Goal: Navigation & Orientation: Find specific page/section

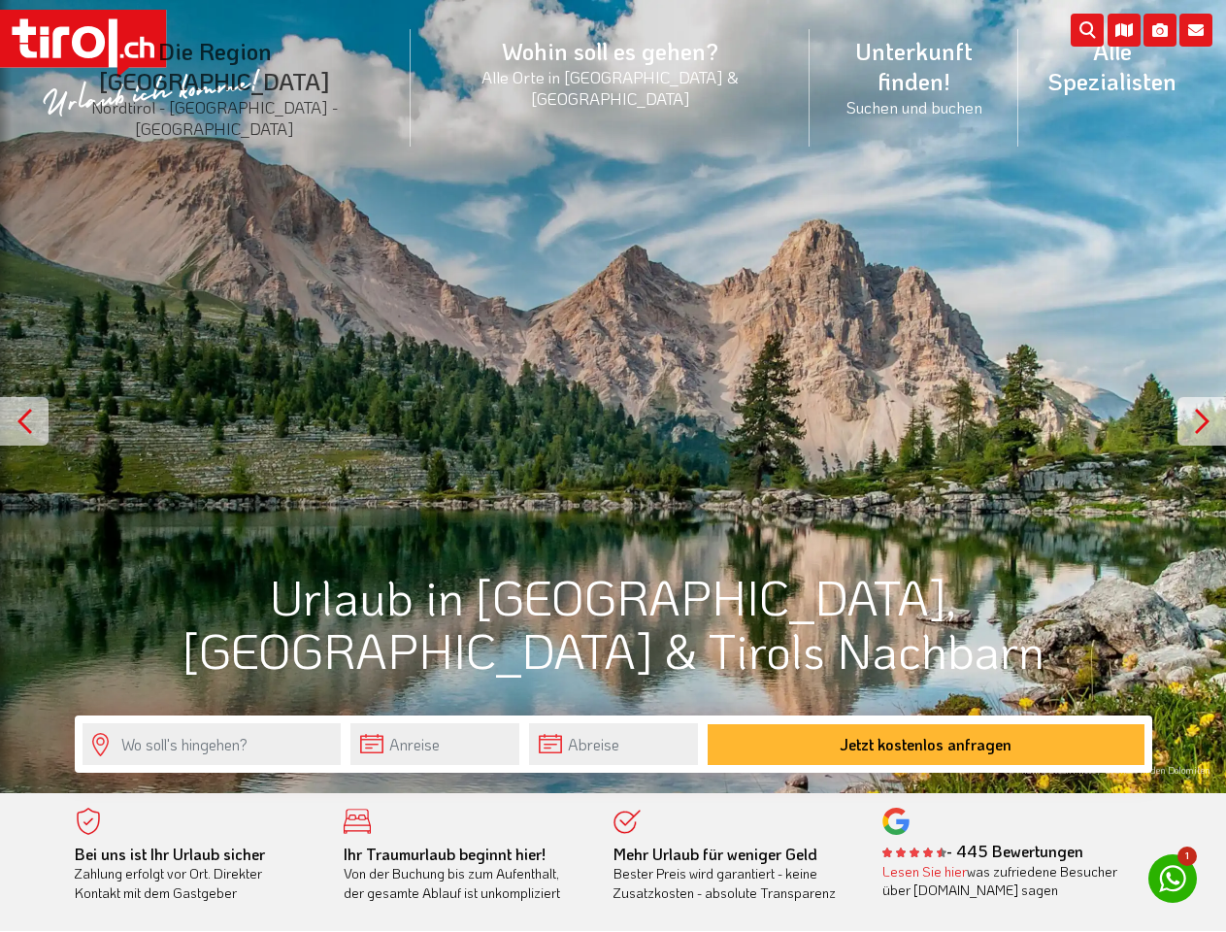
click at [258, 61] on li "Die Region [GEOGRAPHIC_DATA] [GEOGRAPHIC_DATA] - [GEOGRAPHIC_DATA] - [GEOGRAPHI…" at bounding box center [214, 88] width 391 height 147
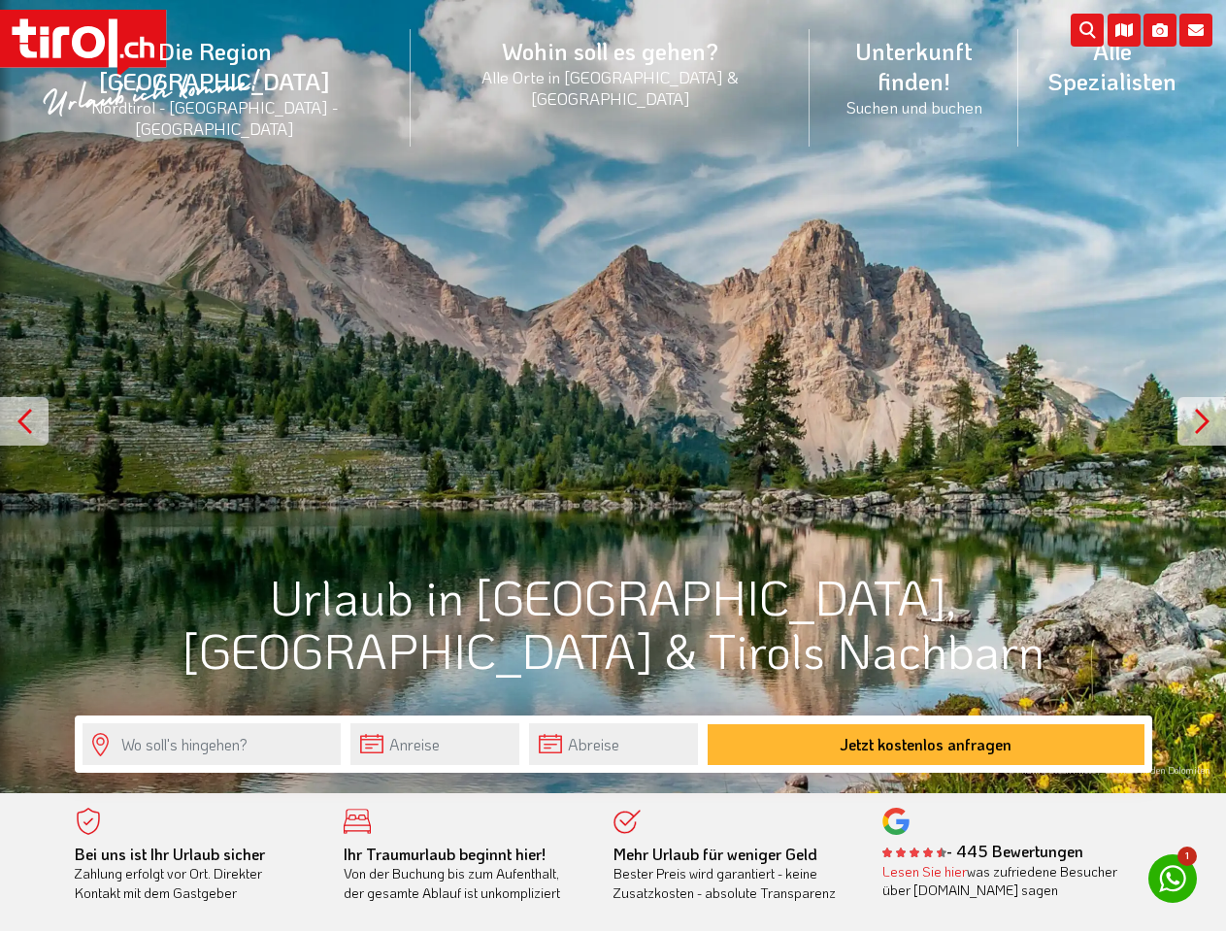
click at [1196, 30] on icon at bounding box center [1195, 30] width 33 height 33
click at [1160, 30] on icon at bounding box center [1159, 30] width 33 height 33
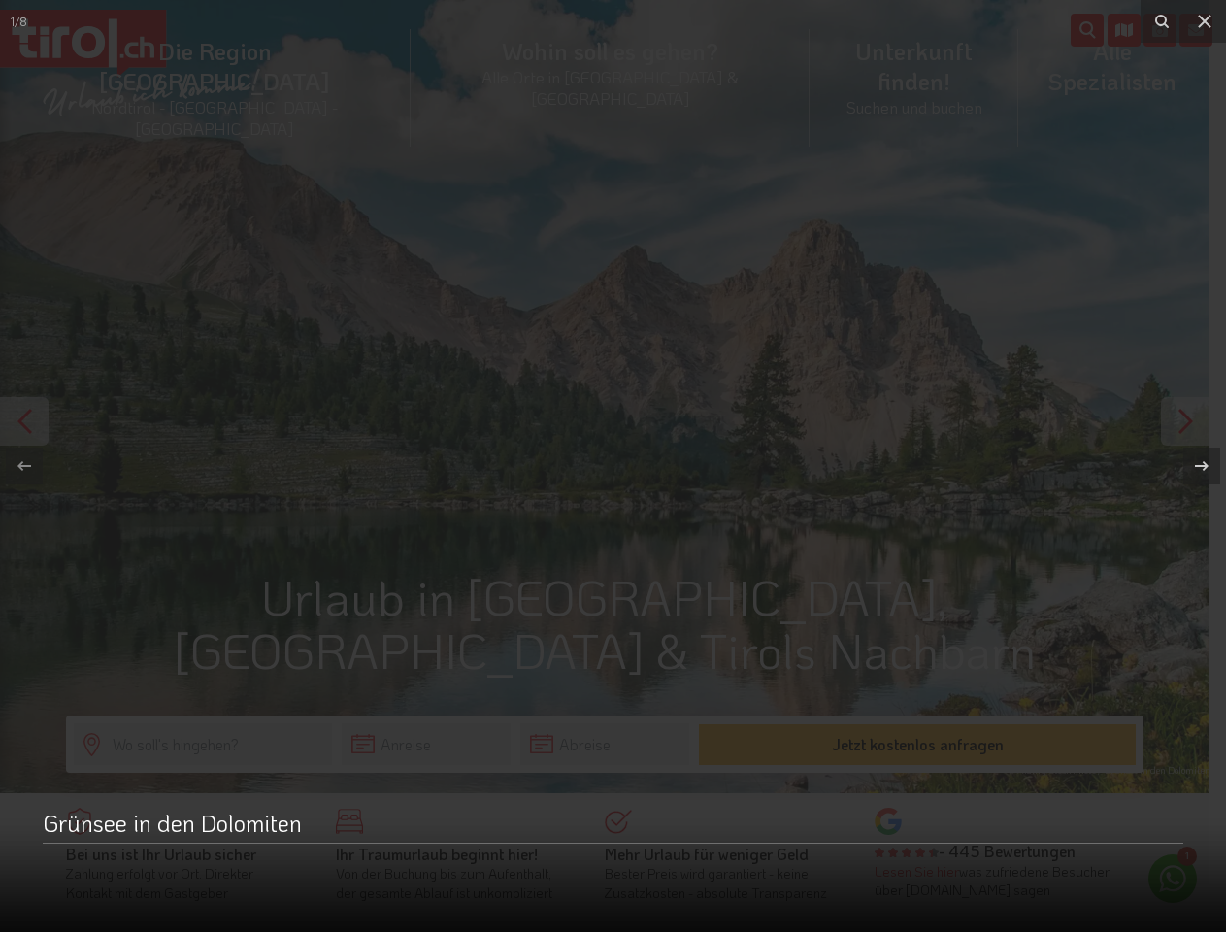
click at [1124, 30] on div at bounding box center [613, 466] width 1226 height 932
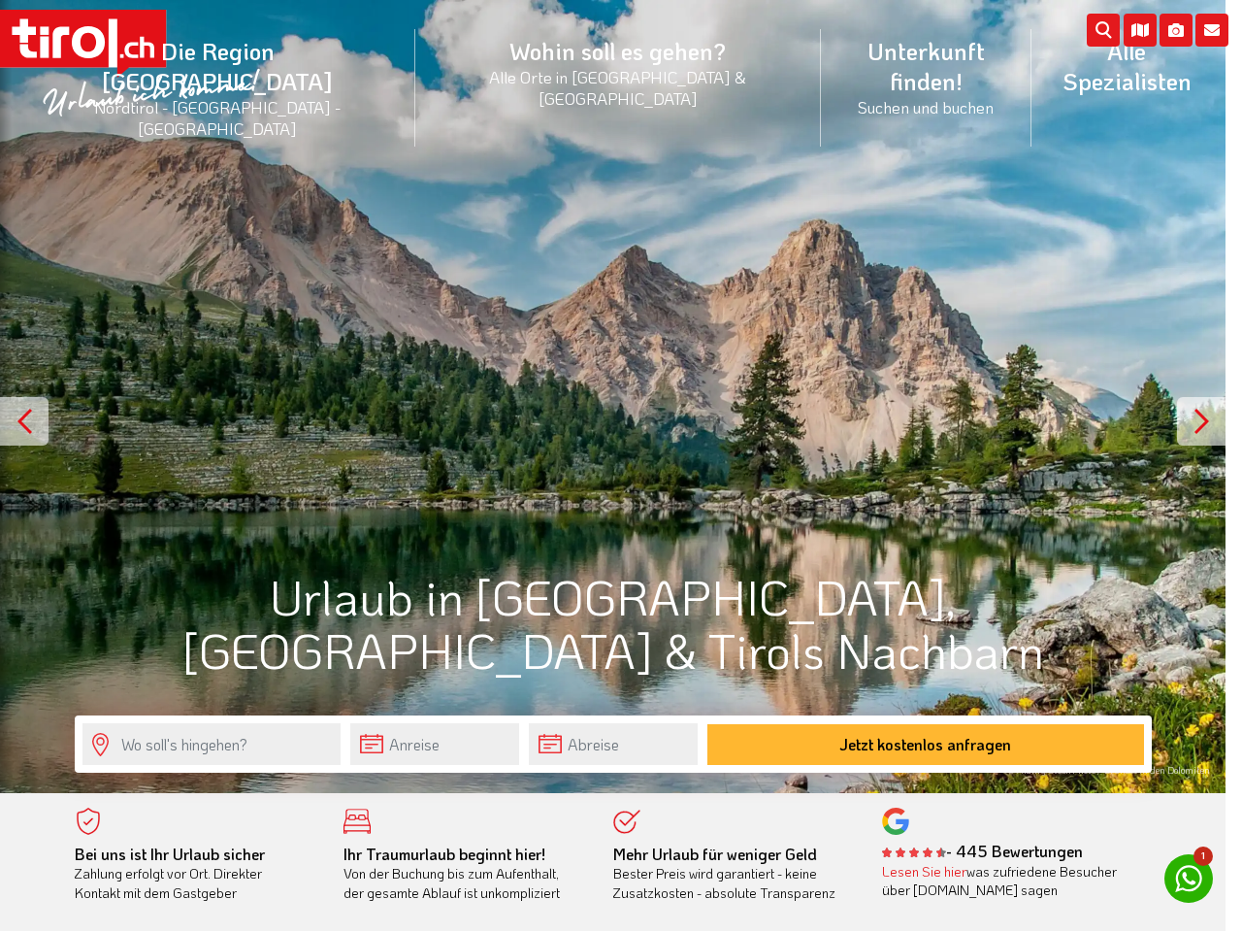
click at [612, 396] on div "The requested content cannot be loaded. Please try again later." at bounding box center [621, 466] width 1242 height 932
click at [24, 421] on div at bounding box center [24, 421] width 49 height 49
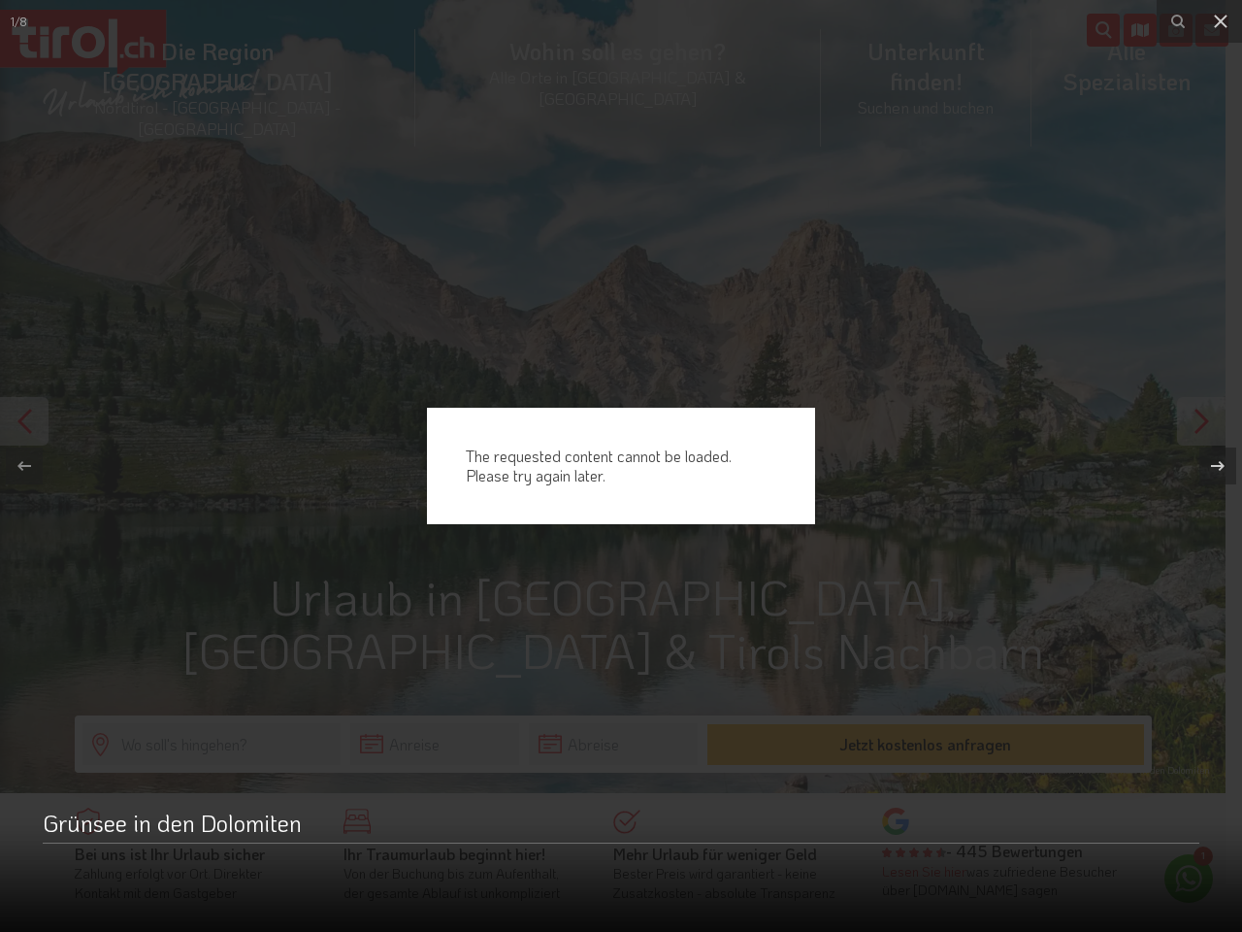
click at [1201, 421] on button at bounding box center [1208, 465] width 68 height 97
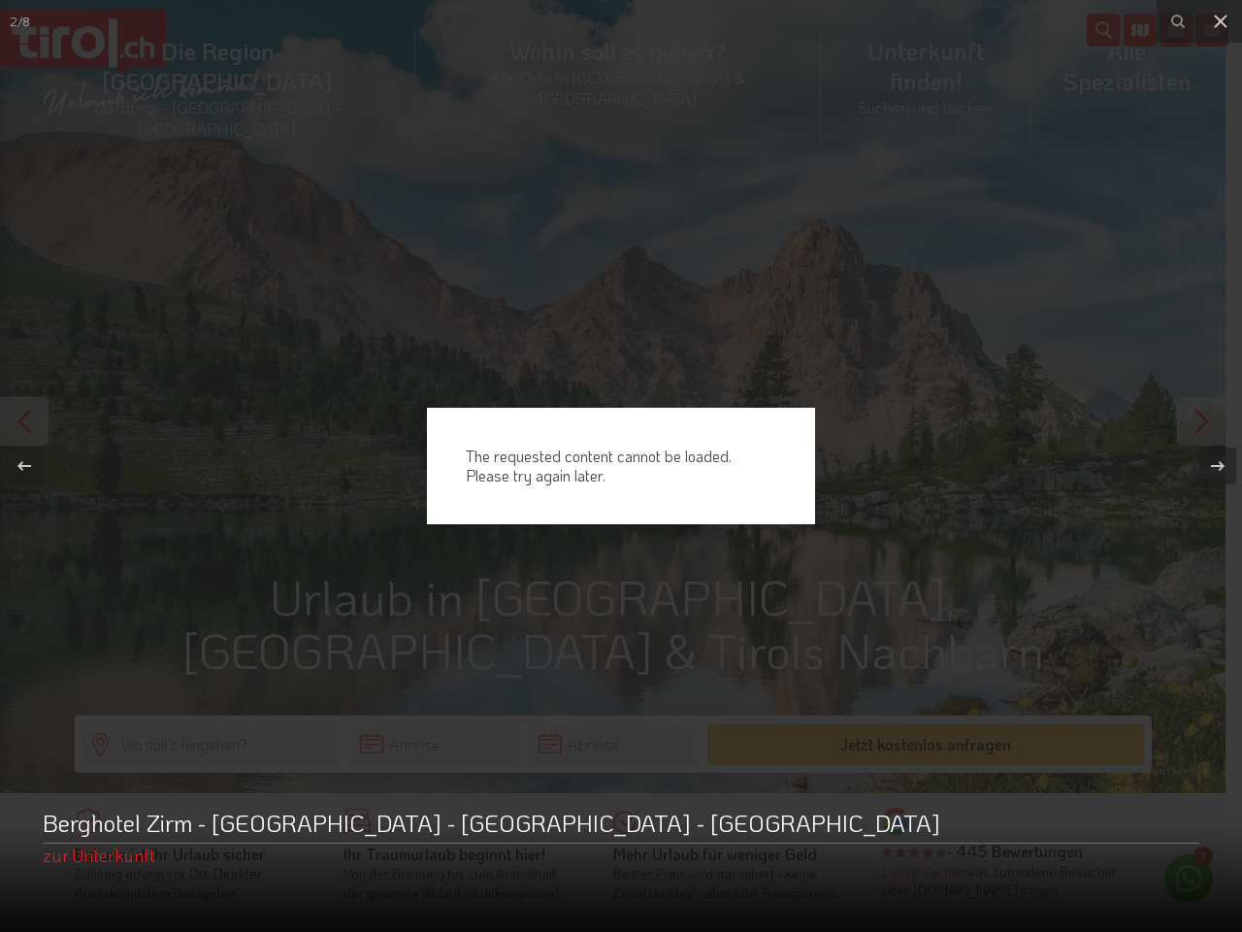
click at [435, 743] on div "The requested content cannot be loaded. Please try again later." at bounding box center [621, 466] width 1242 height 932
click at [613, 743] on div "The requested content cannot be loaded. Please try again later." at bounding box center [621, 466] width 1242 height 932
